Goal: Task Accomplishment & Management: Use online tool/utility

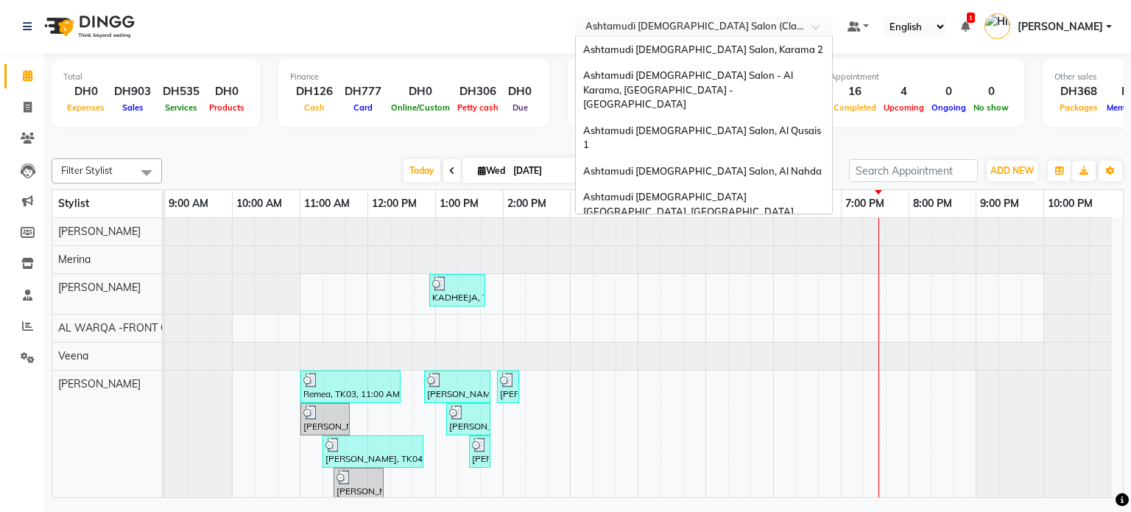
click at [659, 26] on input "text" at bounding box center [688, 28] width 213 height 15
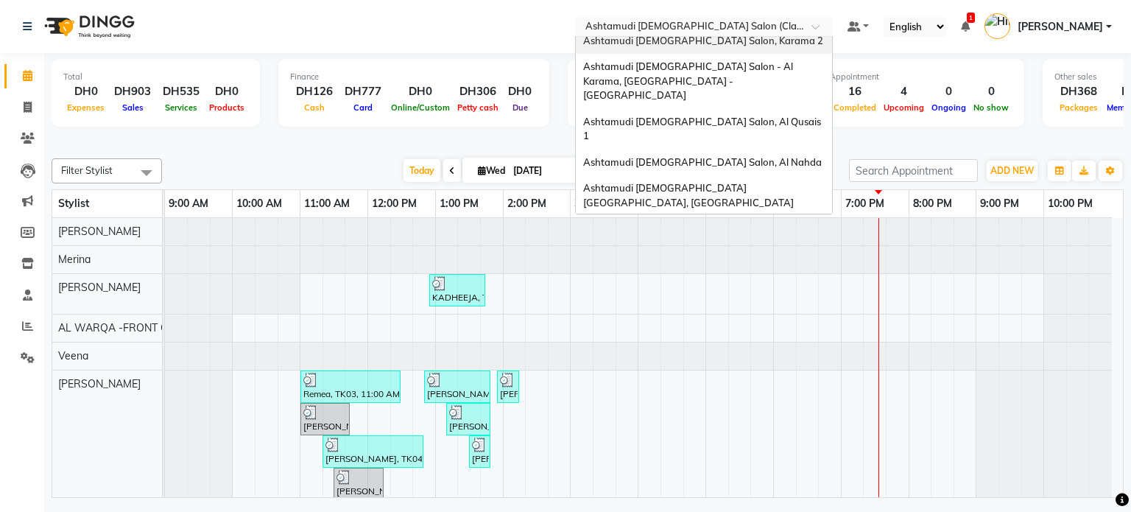
click at [743, 40] on div "Ashtamudi [DEMOGRAPHIC_DATA] Salon, Karama 2" at bounding box center [704, 41] width 256 height 26
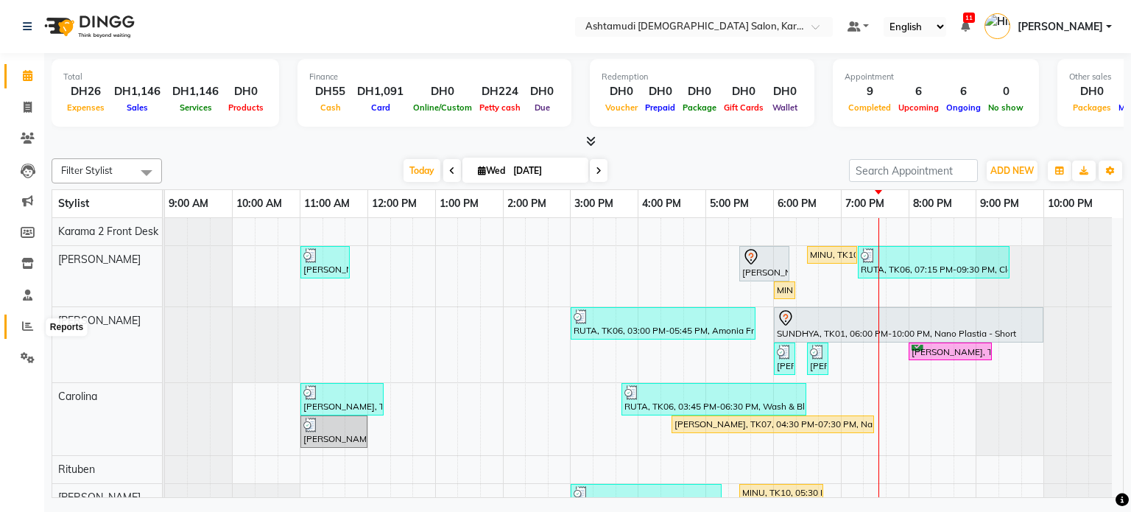
click at [23, 320] on icon at bounding box center [27, 325] width 11 height 11
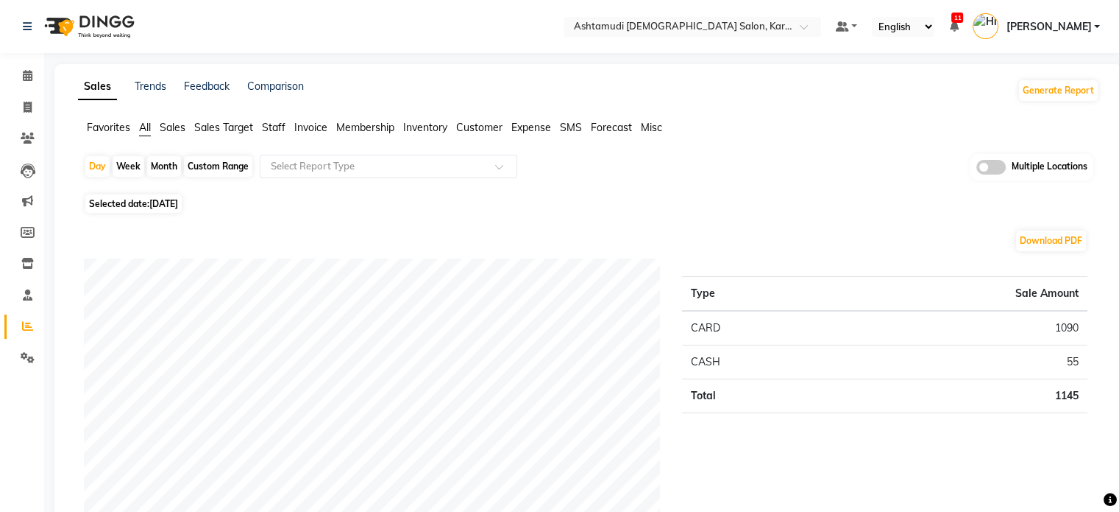
click at [166, 164] on div "Month" at bounding box center [164, 166] width 34 height 21
select select "9"
select select "2025"
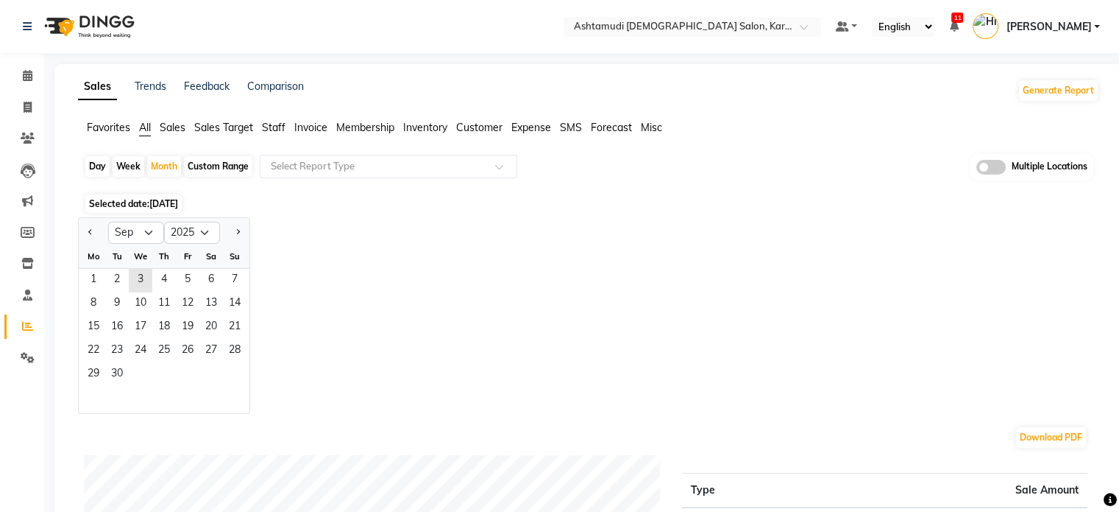
click at [127, 170] on div "Week" at bounding box center [129, 166] width 32 height 21
select select "9"
select select "2025"
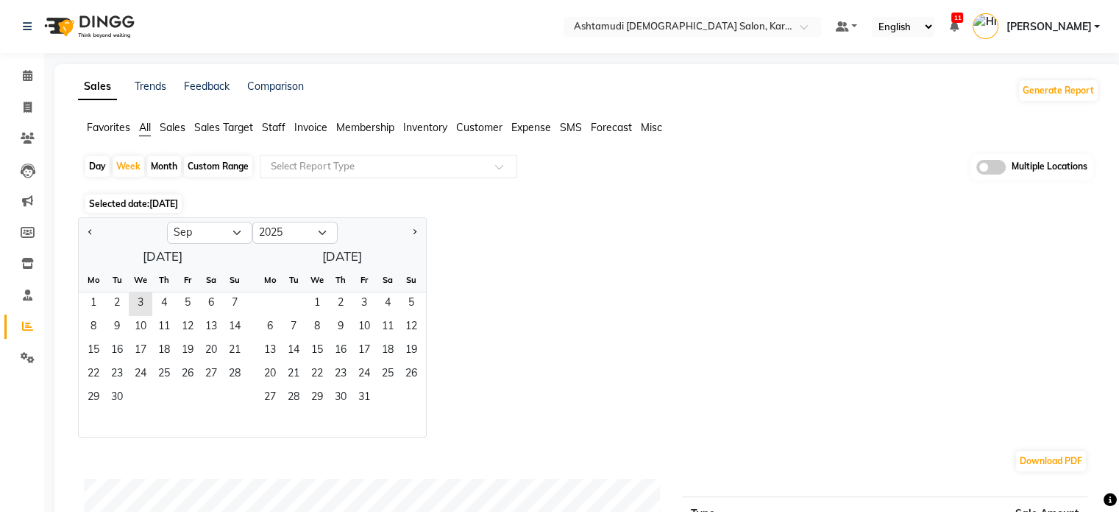
click at [230, 161] on div "Custom Range" at bounding box center [218, 166] width 68 height 21
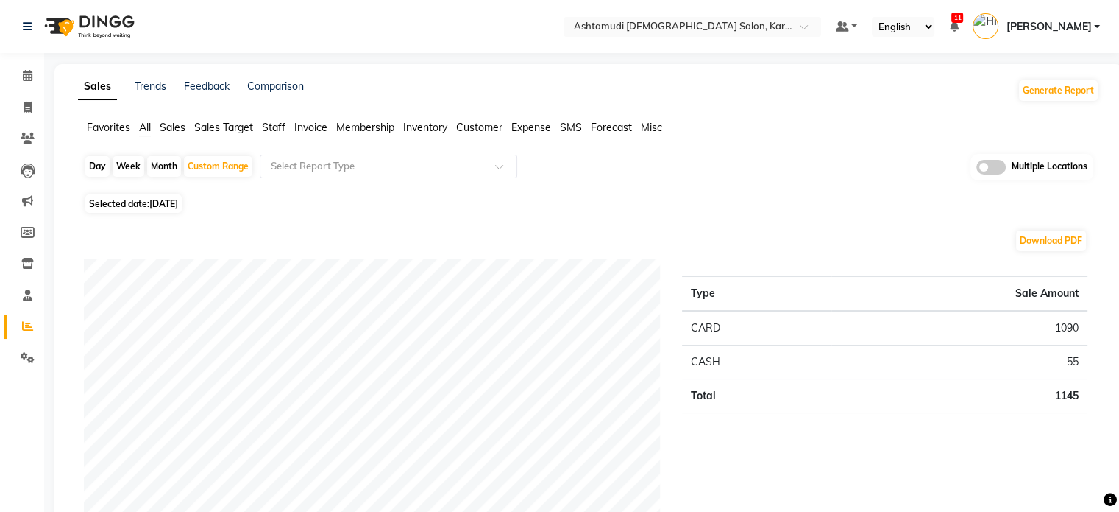
click at [149, 206] on span "Selected date: [DATE]" at bounding box center [133, 203] width 96 height 18
select select "9"
select select "2025"
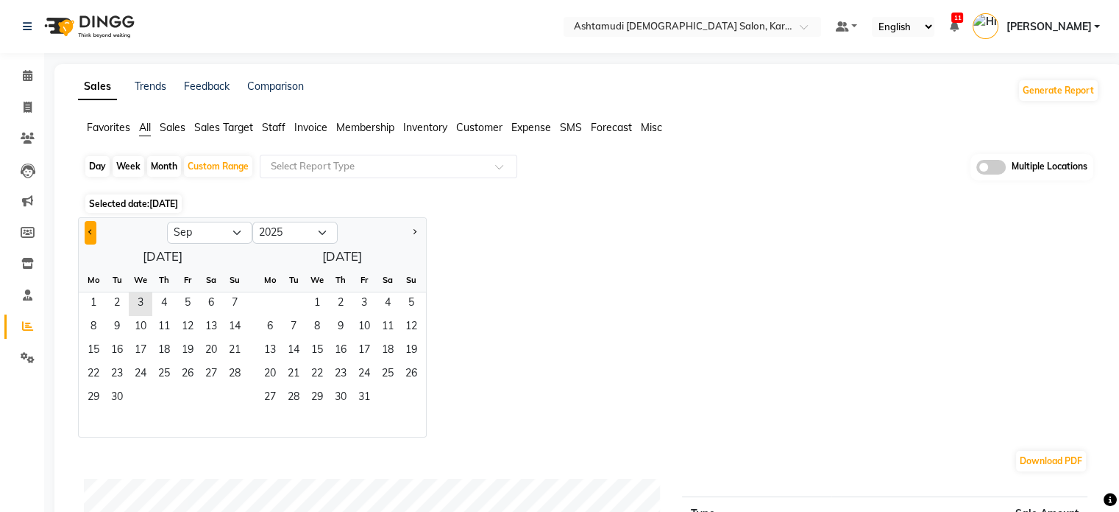
click at [94, 238] on button "Previous month" at bounding box center [91, 233] width 12 height 24
select select "8"
click at [158, 400] on span "28" at bounding box center [164, 398] width 24 height 24
click at [306, 300] on span "3" at bounding box center [317, 304] width 24 height 24
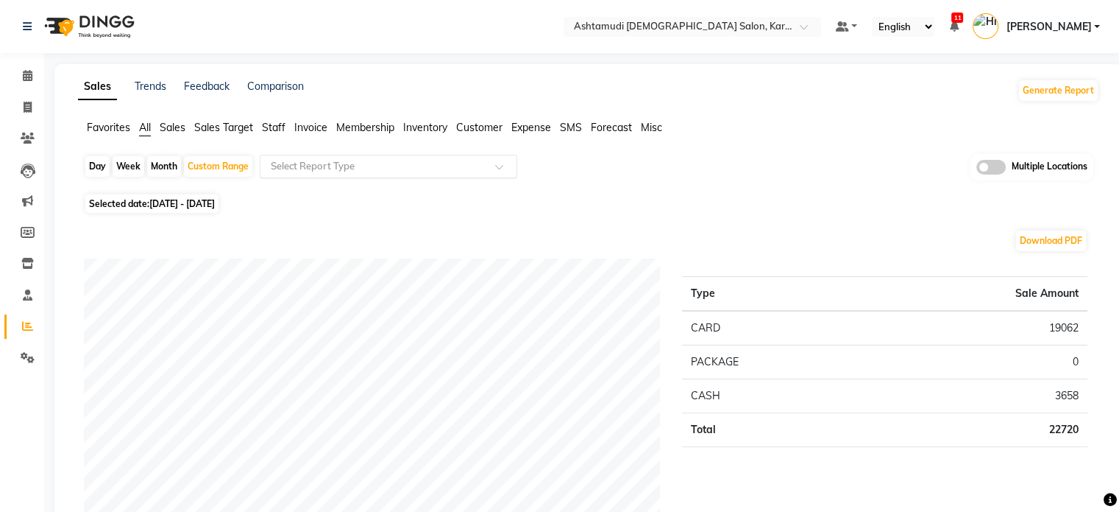
click at [415, 160] on input "text" at bounding box center [374, 166] width 212 height 15
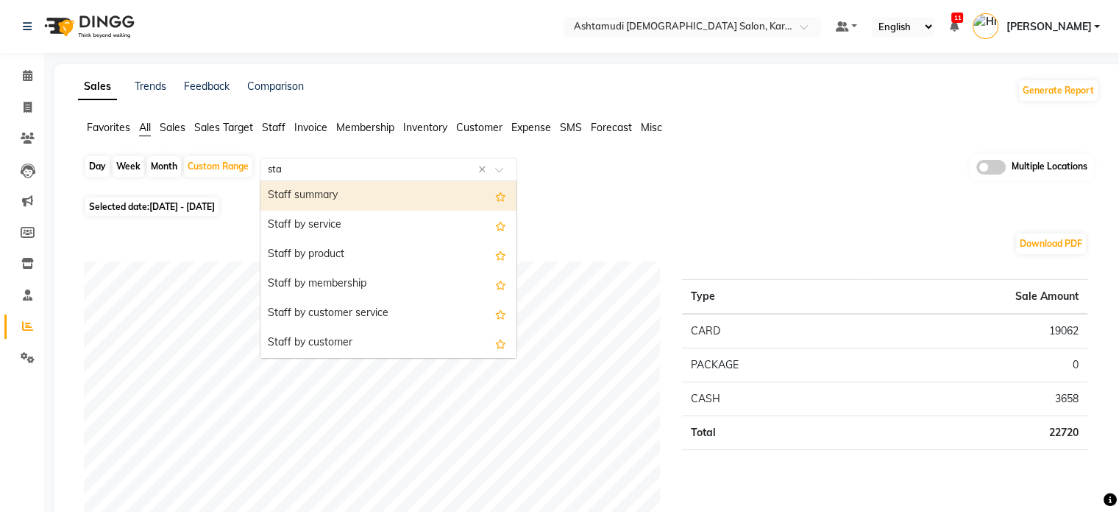
type input "staf"
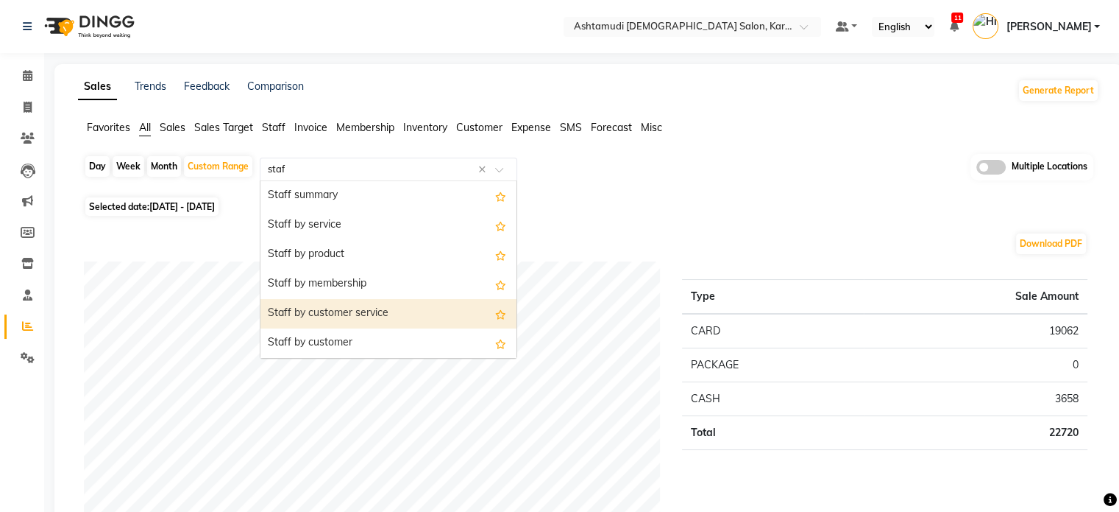
click at [412, 306] on div "Staff by customer service" at bounding box center [389, 313] width 256 height 29
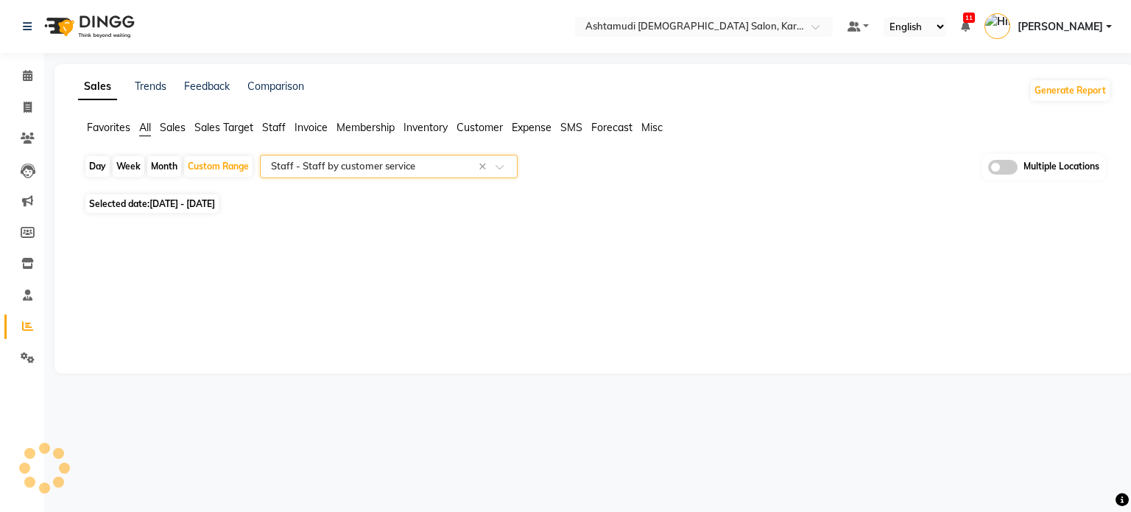
select select "full_report"
select select "csv"
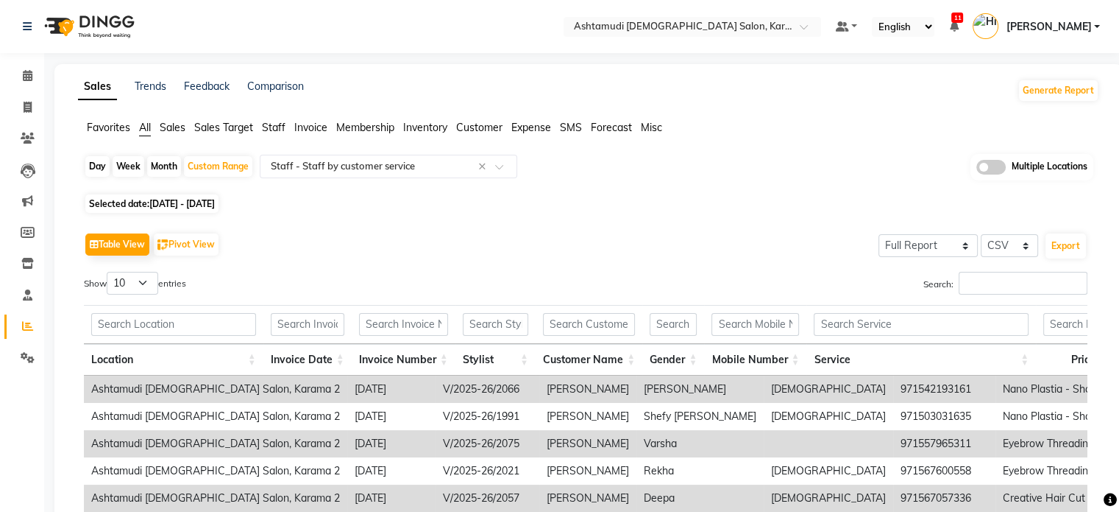
click at [721, 188] on div "Day Week Month Custom Range Select Report Type × Staff - Staff by customer serv…" at bounding box center [589, 172] width 1010 height 36
click at [966, 282] on input "Search:" at bounding box center [1023, 283] width 129 height 23
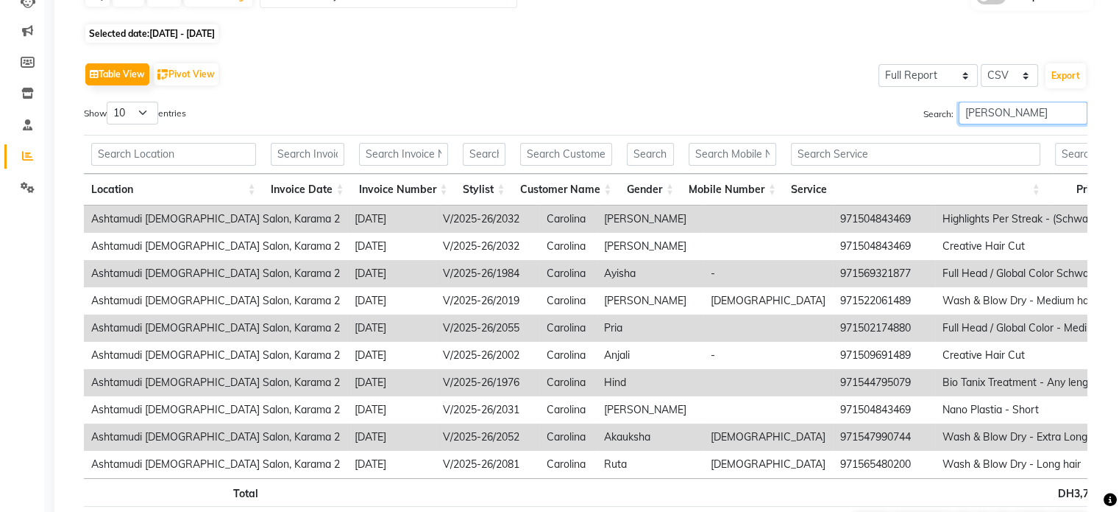
scroll to position [183, 0]
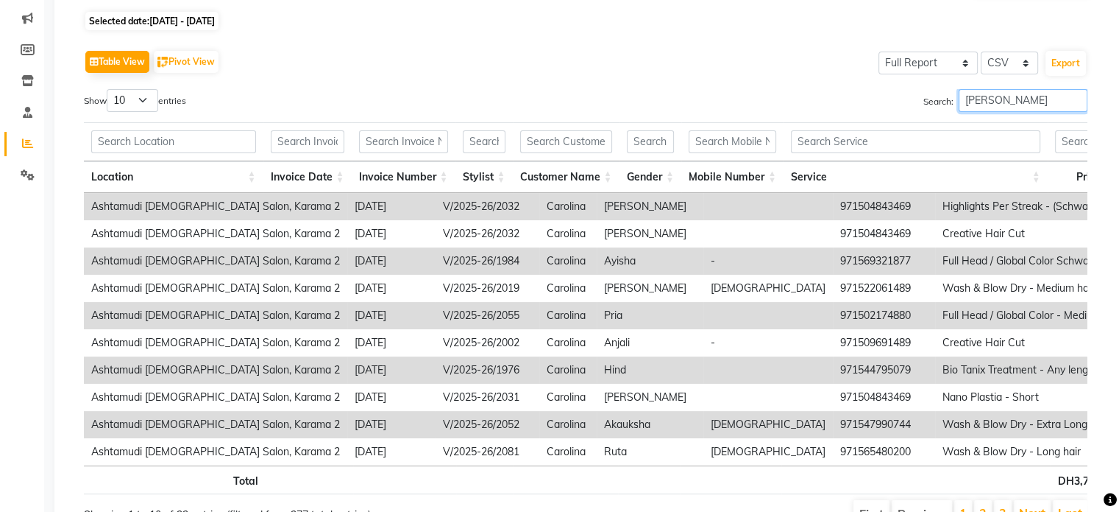
type input "[PERSON_NAME]"
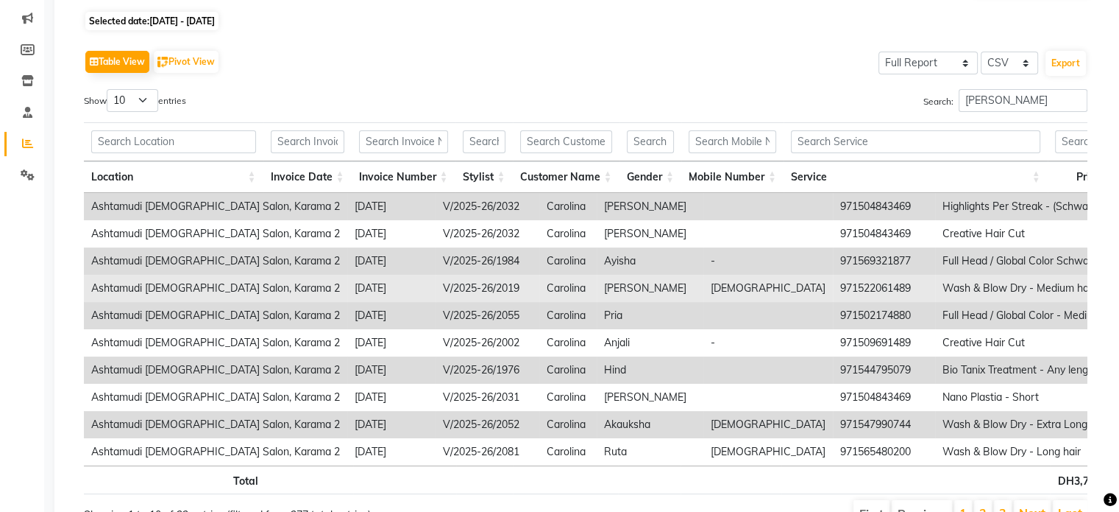
click at [597, 275] on td "[PERSON_NAME]" at bounding box center [650, 288] width 107 height 27
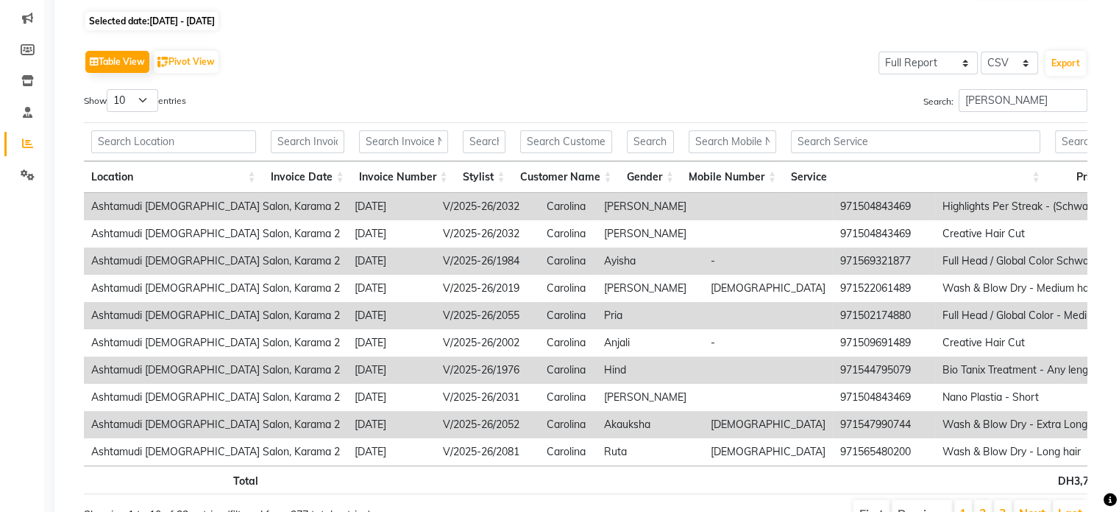
click at [314, 170] on th "Invoice Date" at bounding box center [307, 177] width 88 height 32
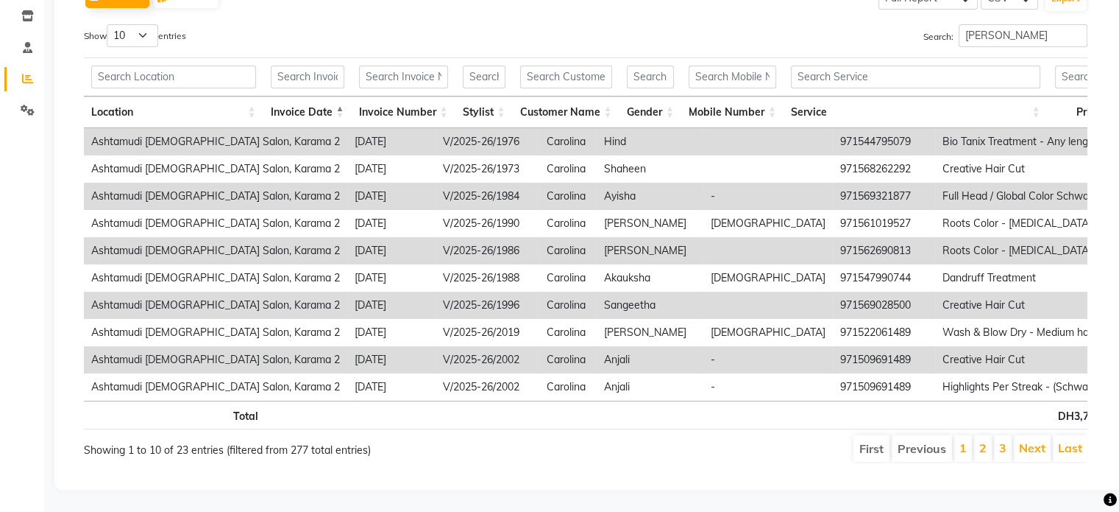
scroll to position [266, 0]
click at [980, 438] on li "2" at bounding box center [983, 448] width 18 height 26
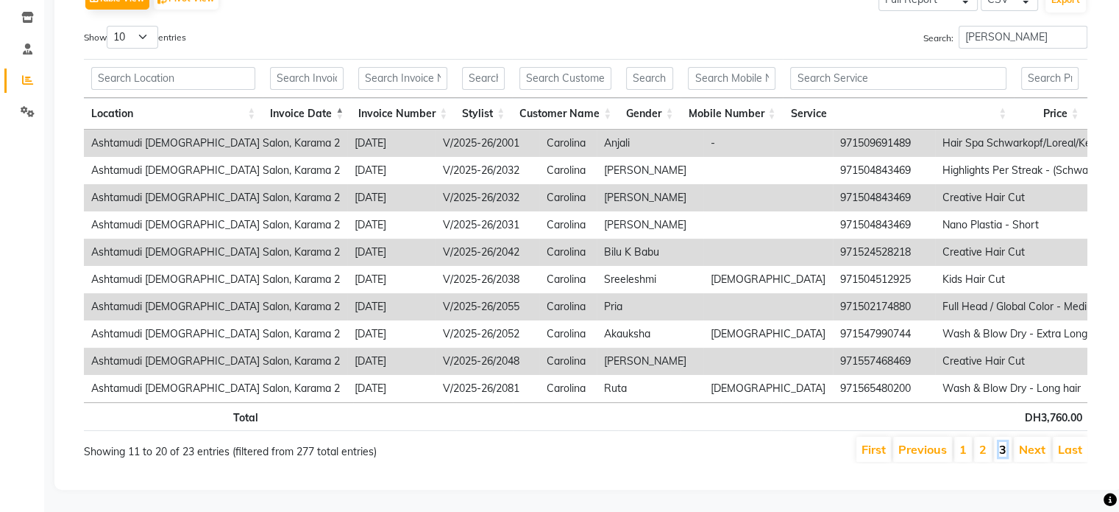
click at [1004, 442] on link "3" at bounding box center [1003, 449] width 7 height 15
